Goal: Task Accomplishment & Management: Use online tool/utility

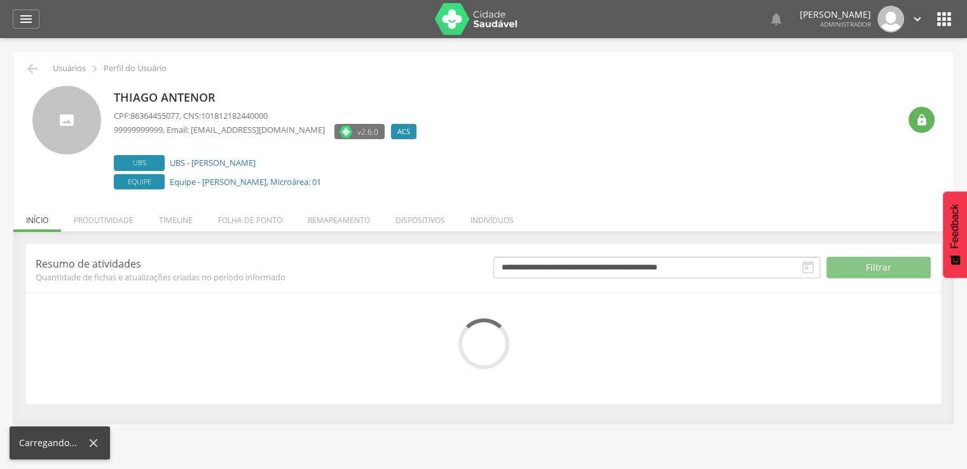
click at [380, 217] on li "Remapeamento" at bounding box center [339, 217] width 88 height 30
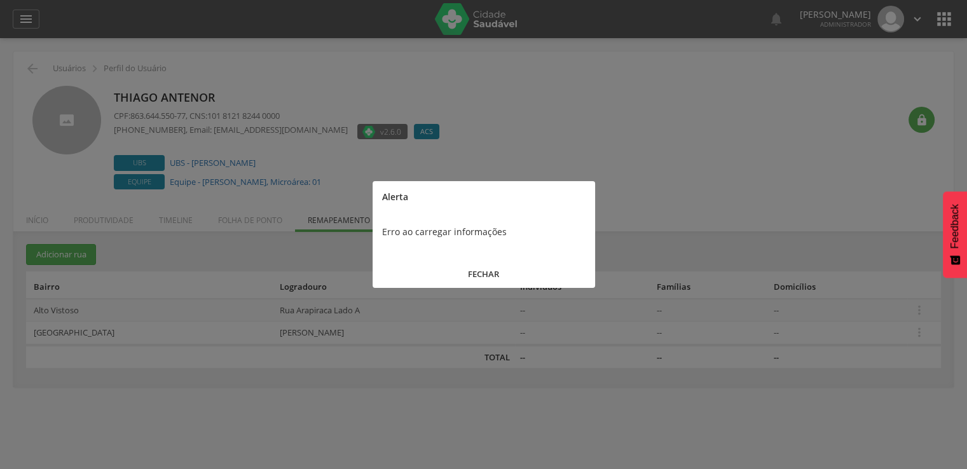
drag, startPoint x: 500, startPoint y: 275, endPoint x: 499, endPoint y: 283, distance: 8.4
click at [499, 283] on button "FECHAR" at bounding box center [483, 274] width 222 height 27
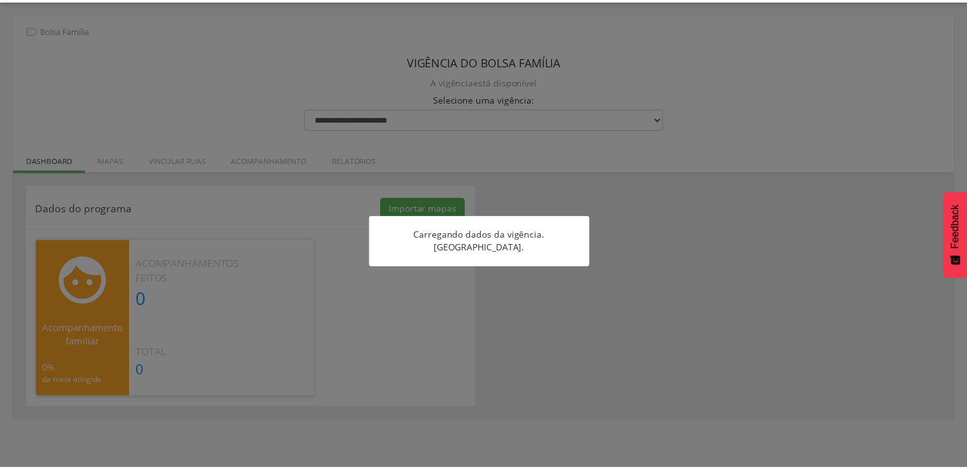
scroll to position [38, 0]
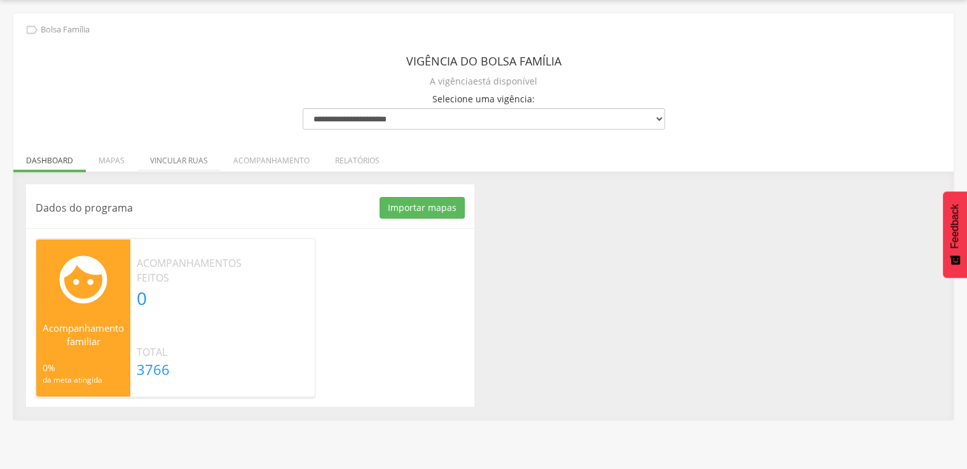
click at [165, 148] on li "Vincular ruas" at bounding box center [178, 157] width 83 height 30
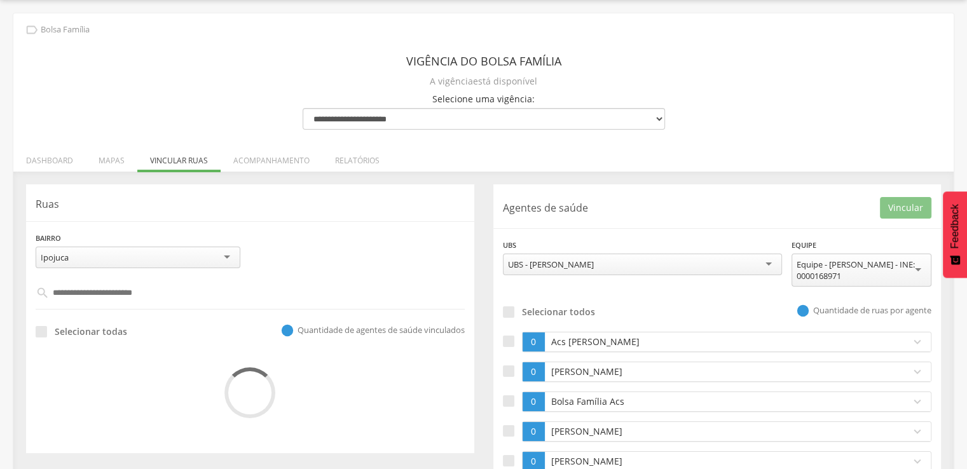
click at [160, 240] on div "Bairro ******* Ipojuca Ipojuca Campo obrigatório" at bounding box center [138, 249] width 205 height 37
click at [163, 250] on div "Ipojuca" at bounding box center [138, 258] width 205 height 22
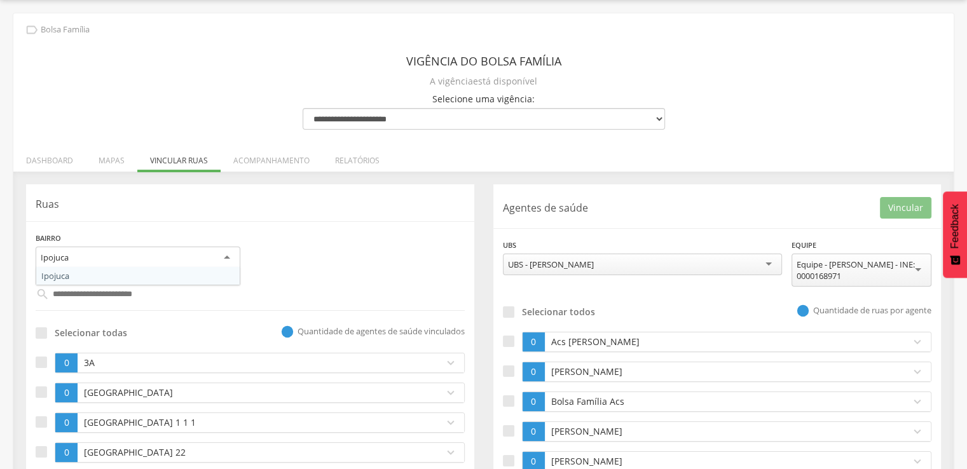
click at [600, 259] on div "UBS - [PERSON_NAME]" at bounding box center [643, 265] width 280 height 22
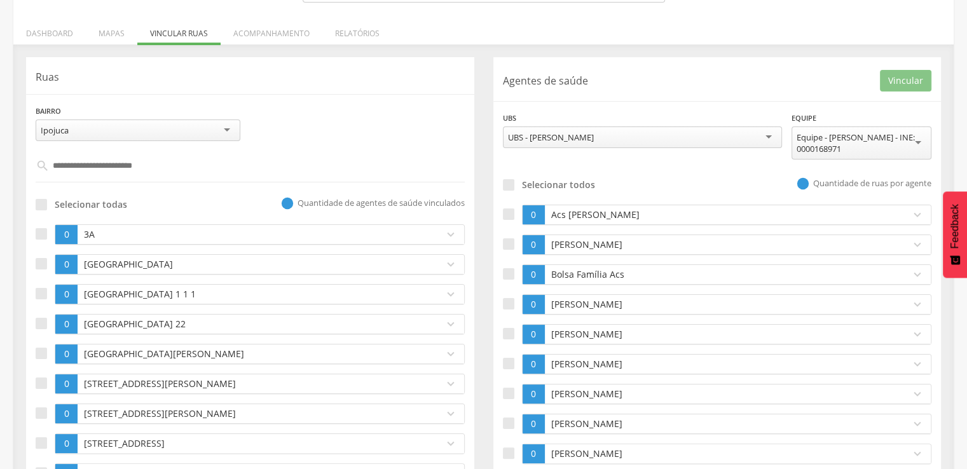
click at [741, 99] on div "**********" at bounding box center [717, 450] width 448 height 787
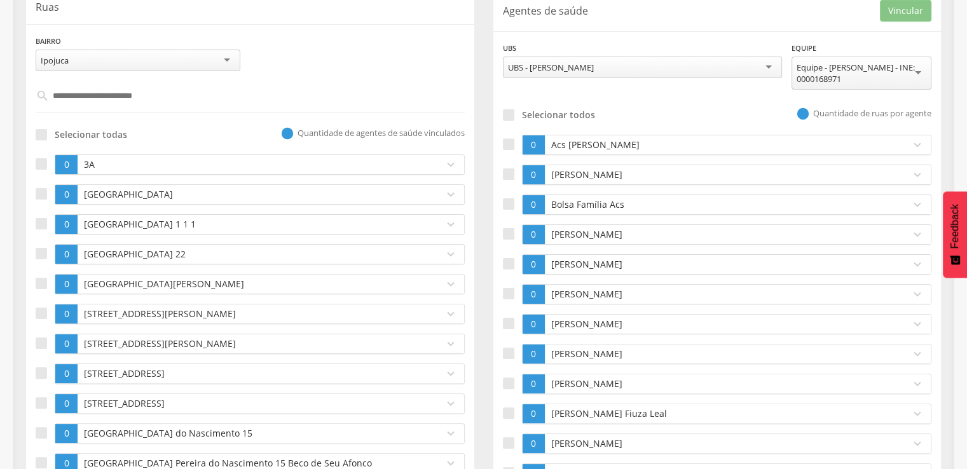
scroll to position [229, 0]
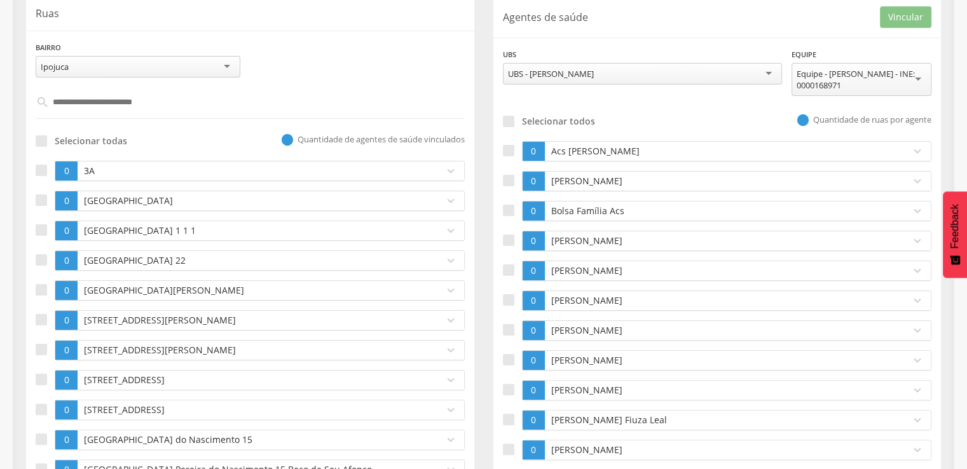
click at [44, 148] on div "Selecionar todas" at bounding box center [82, 139] width 92 height 23
click at [44, 144] on div at bounding box center [41, 140] width 11 height 11
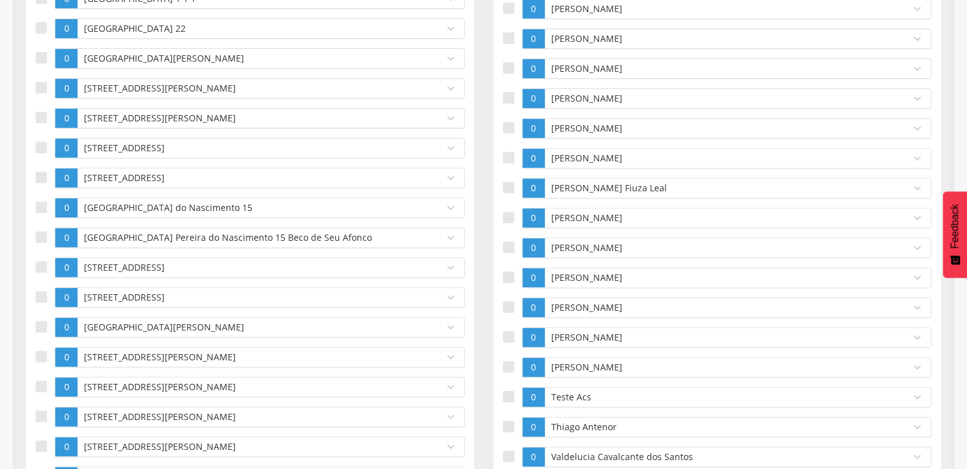
scroll to position [483, 0]
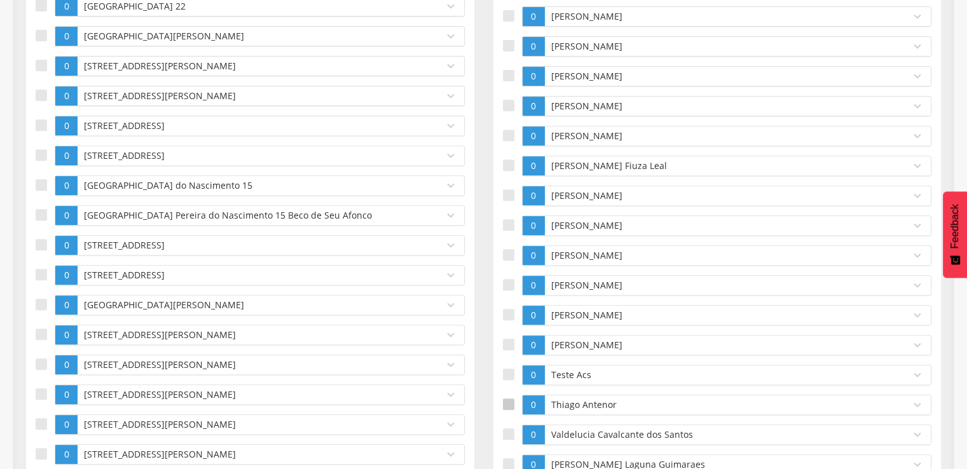
click at [507, 405] on label at bounding box center [512, 405] width 19 height 20
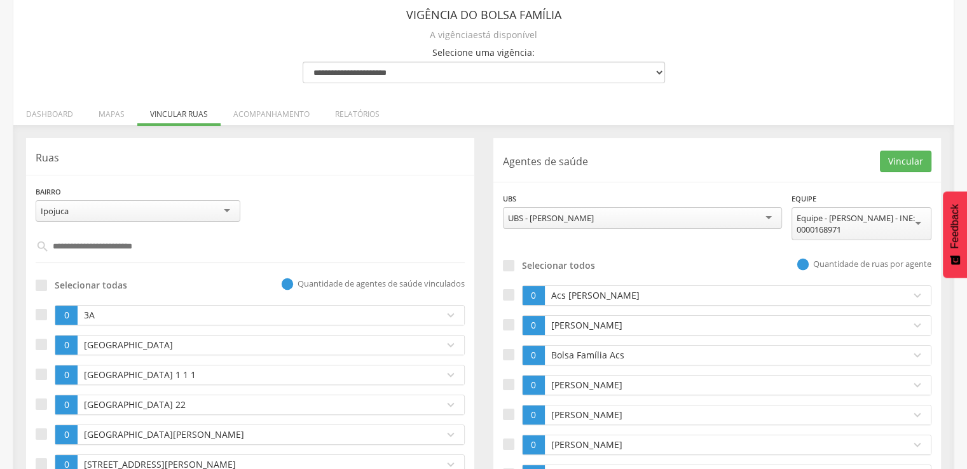
scroll to position [0, 0]
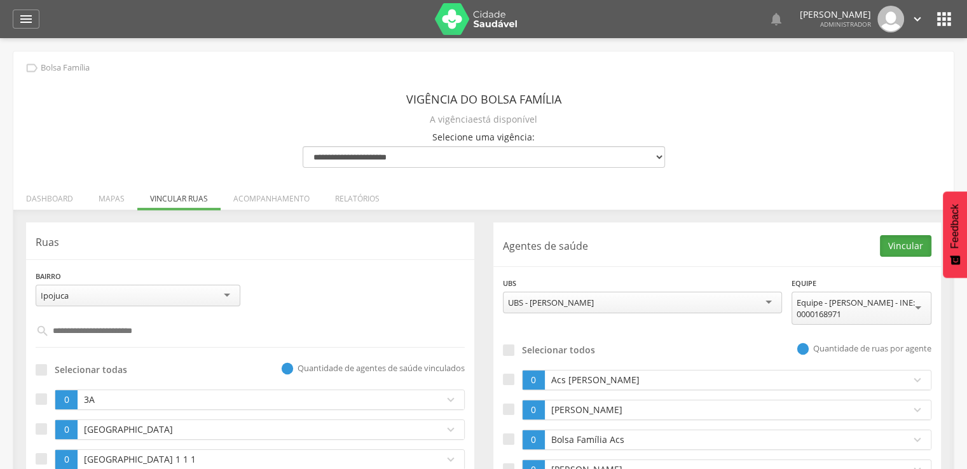
click at [908, 239] on button "Vincular" at bounding box center [905, 246] width 51 height 22
click at [114, 197] on li "Mapas" at bounding box center [111, 195] width 51 height 30
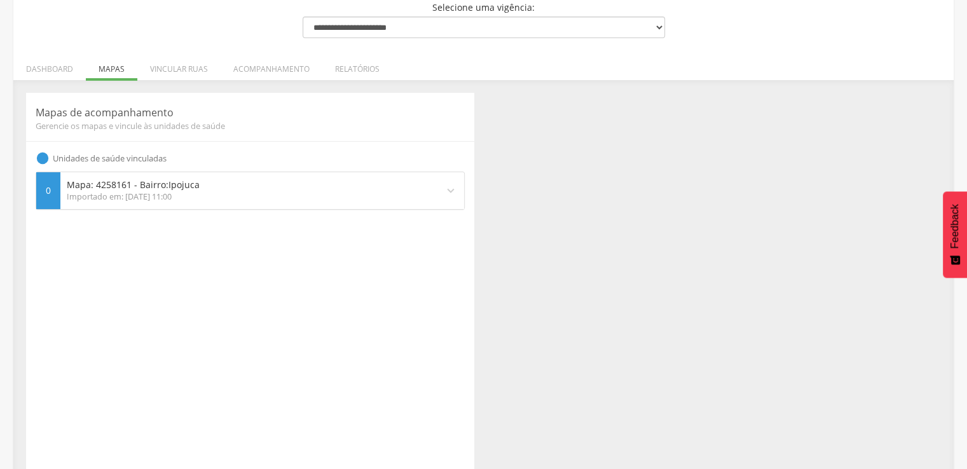
scroll to position [147, 0]
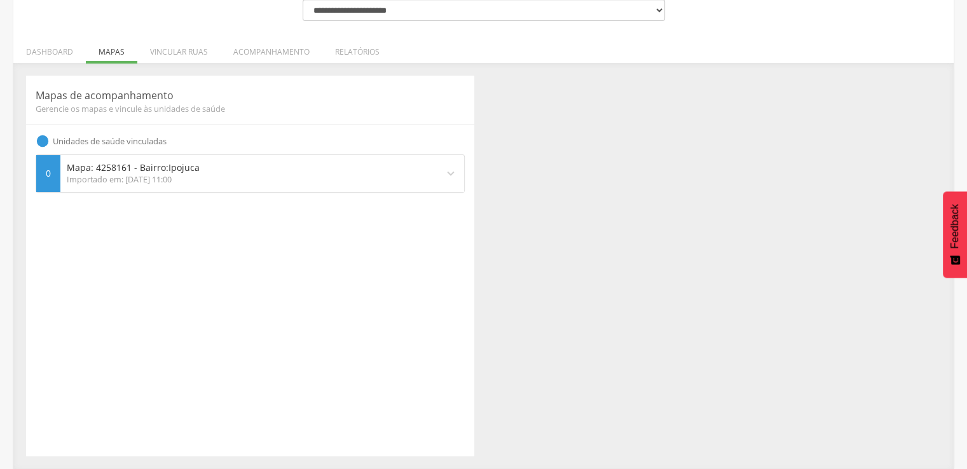
click at [219, 188] on div "Mapa: 4258161 - Bairro: Ipojuca Importado em: 15/09/2025 11:00" at bounding box center [248, 173] width 377 height 37
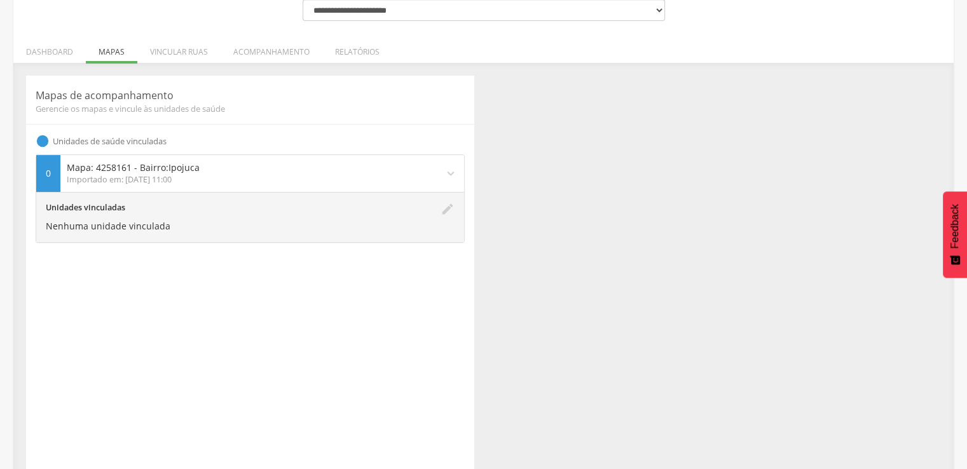
click at [441, 207] on icon "edit" at bounding box center [447, 217] width 14 height 31
type input "*******"
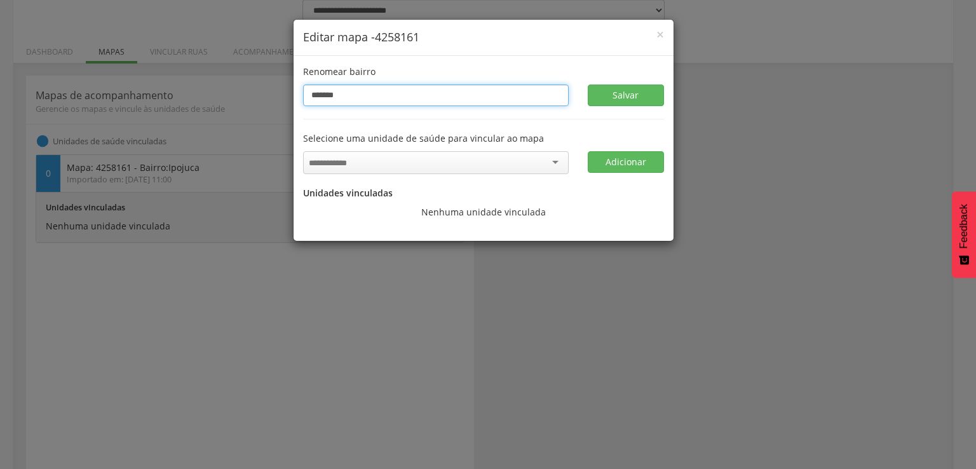
click at [420, 96] on input "*******" at bounding box center [436, 96] width 266 height 22
click at [417, 158] on div at bounding box center [436, 162] width 266 height 23
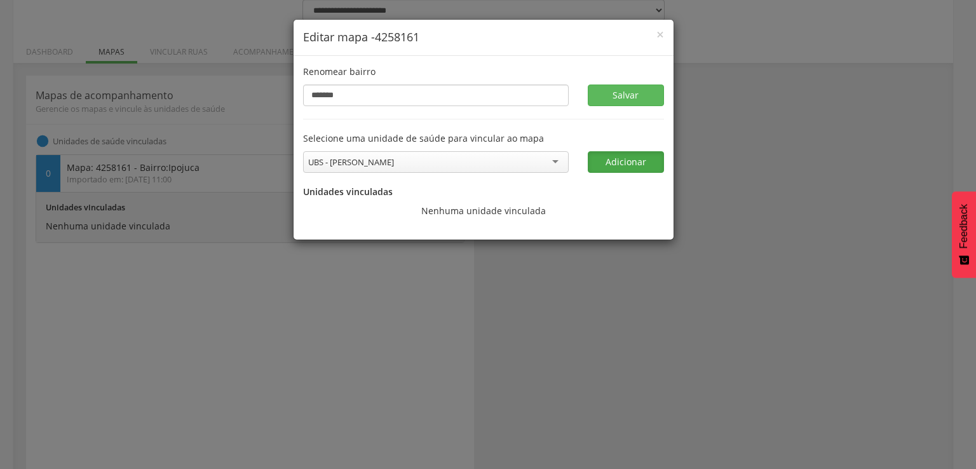
click at [599, 162] on button "Adicionar" at bounding box center [626, 162] width 76 height 22
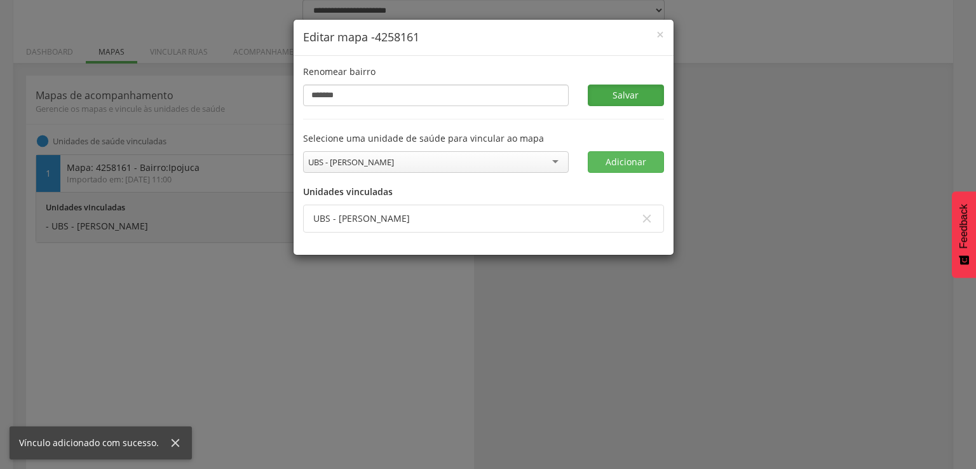
click at [638, 96] on button "Salvar" at bounding box center [626, 96] width 76 height 22
click at [658, 37] on span "×" at bounding box center [661, 34] width 8 height 18
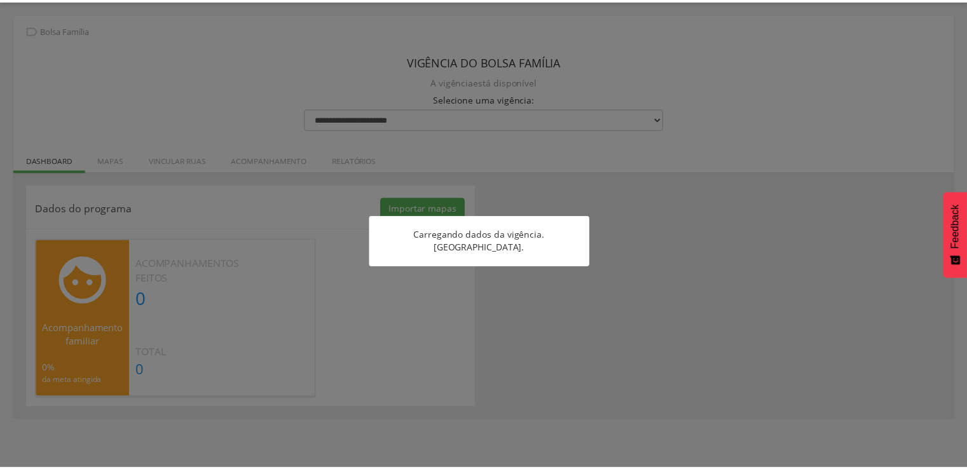
scroll to position [38, 0]
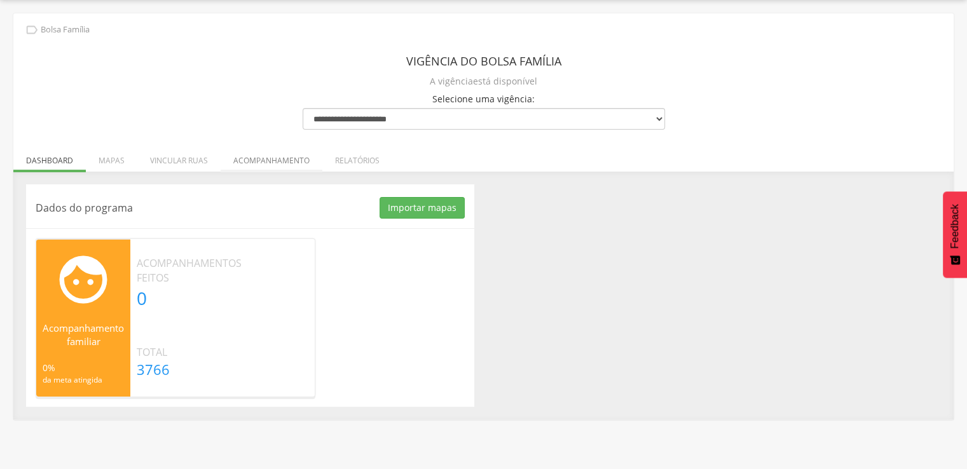
click at [248, 159] on li "Acompanhamento" at bounding box center [272, 157] width 102 height 30
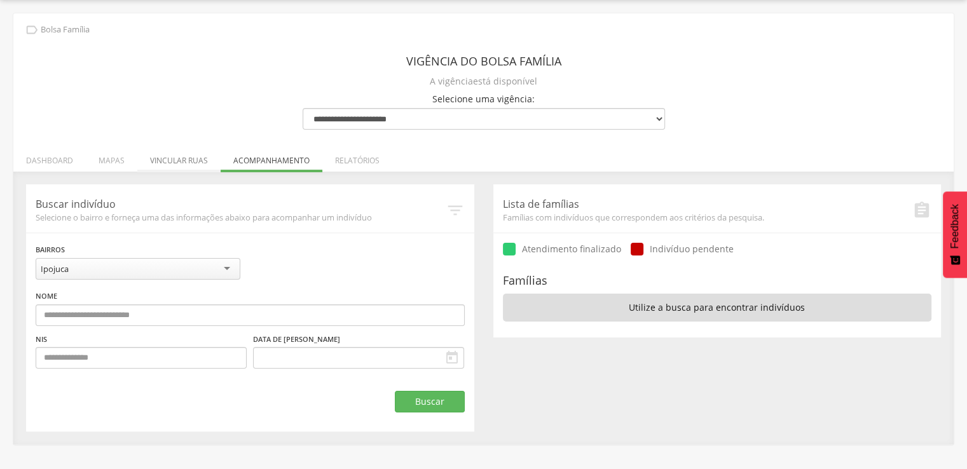
click at [180, 158] on li "Vincular ruas" at bounding box center [178, 157] width 83 height 30
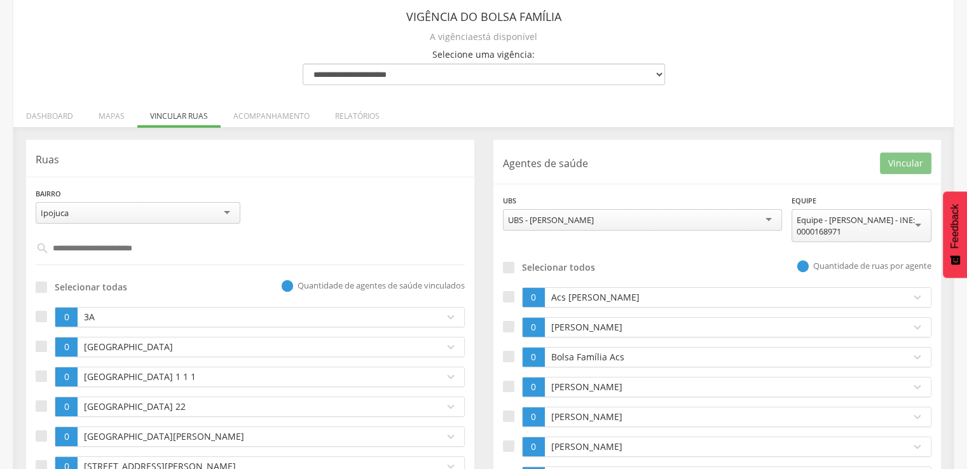
scroll to position [0, 0]
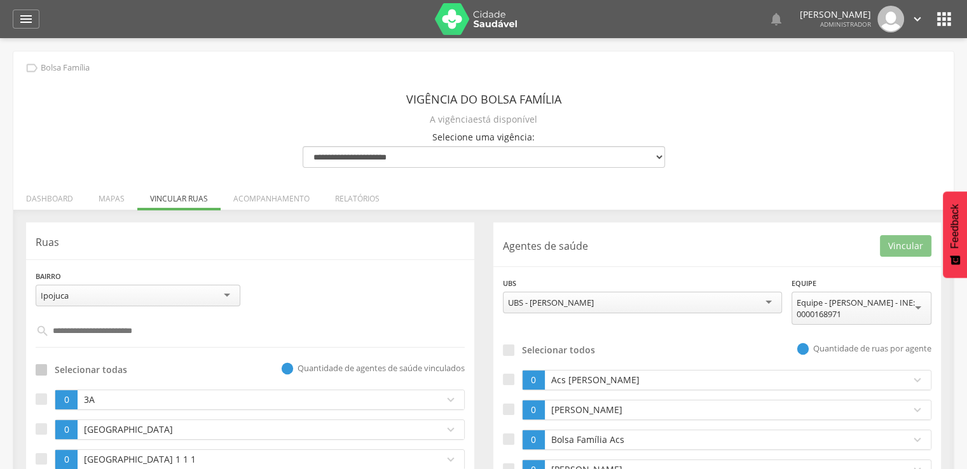
click at [46, 372] on div at bounding box center [41, 369] width 11 height 11
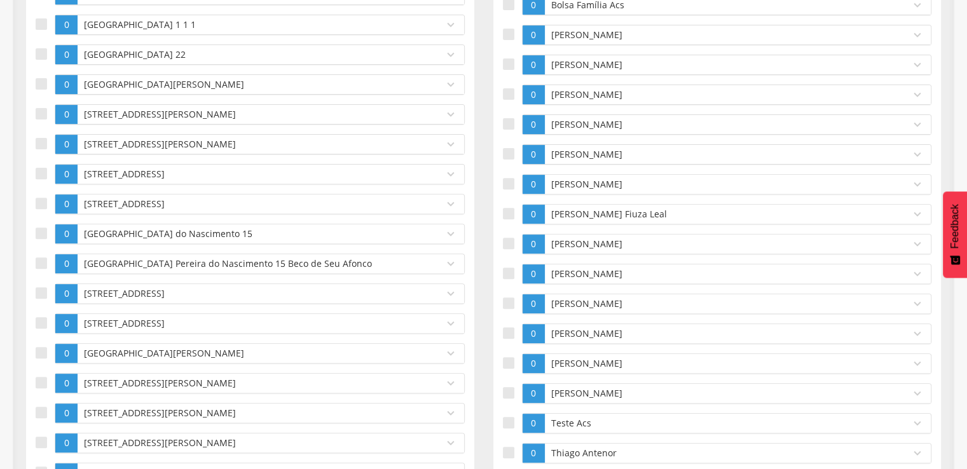
scroll to position [508, 0]
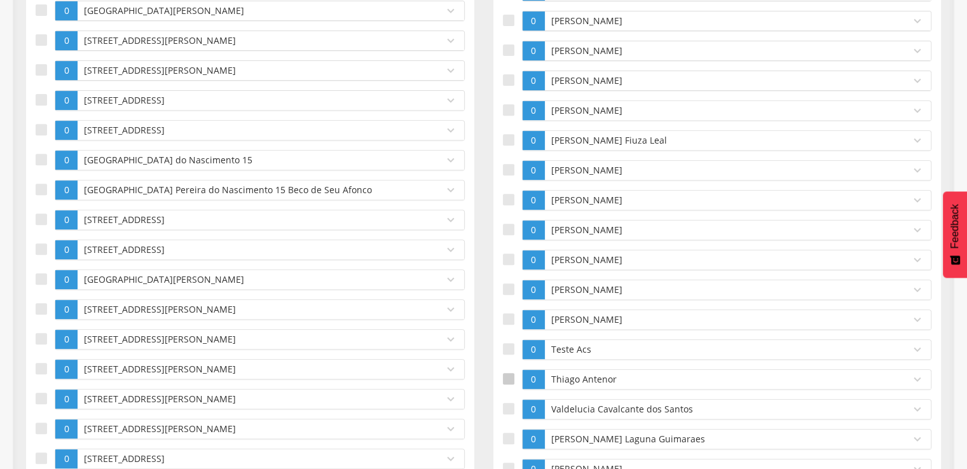
click at [516, 373] on label at bounding box center [512, 379] width 19 height 20
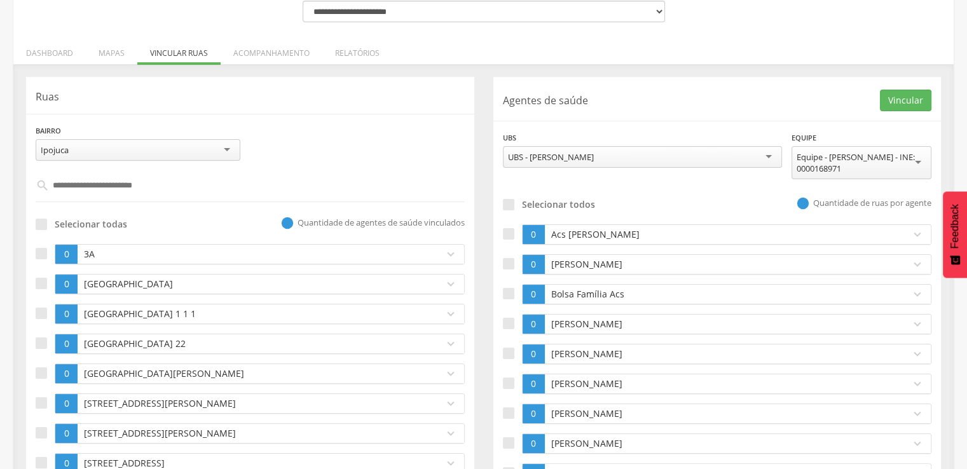
scroll to position [0, 0]
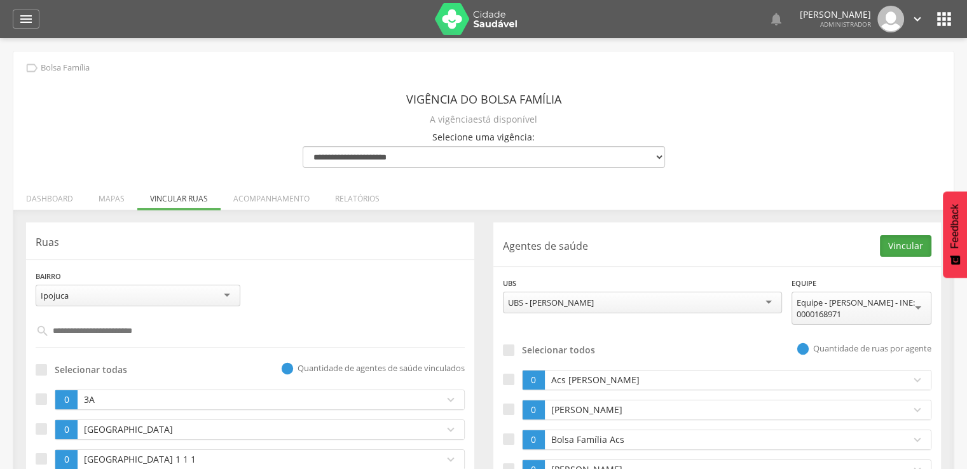
click at [881, 245] on button "Vincular" at bounding box center [905, 246] width 51 height 22
drag, startPoint x: 971, startPoint y: 79, endPoint x: 625, endPoint y: 232, distance: 377.9
click at [625, 232] on header "Agentes de saúde [GEOGRAPHIC_DATA]..." at bounding box center [717, 244] width 429 height 25
